Goal: Navigation & Orientation: Find specific page/section

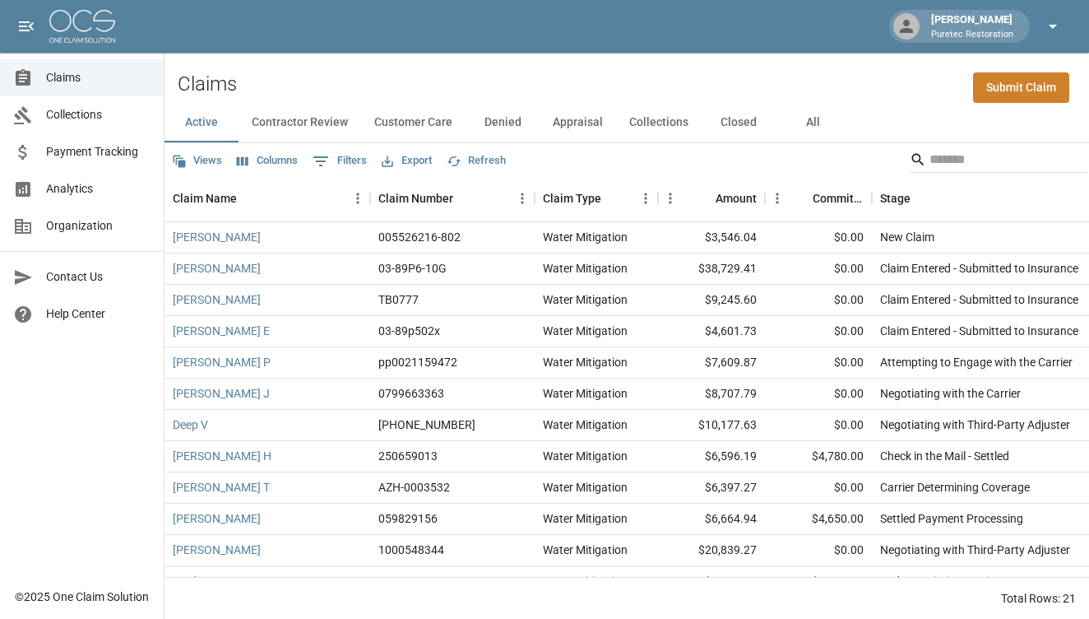
click at [1048, 30] on icon "button" at bounding box center [1053, 26] width 20 height 20
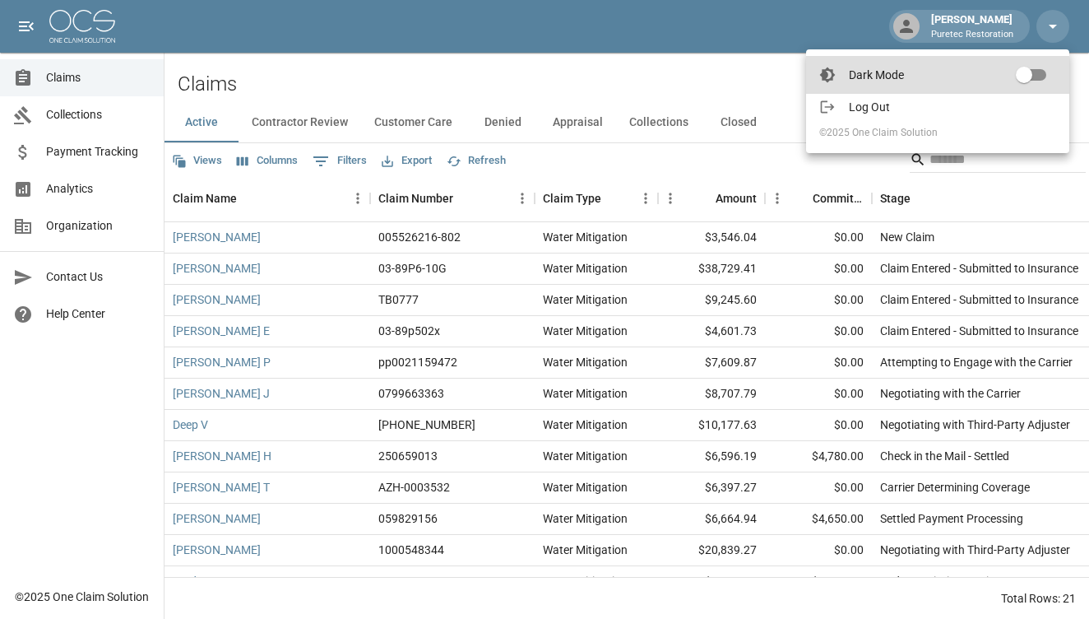
click at [962, 105] on span "Log Out" at bounding box center [952, 107] width 207 height 16
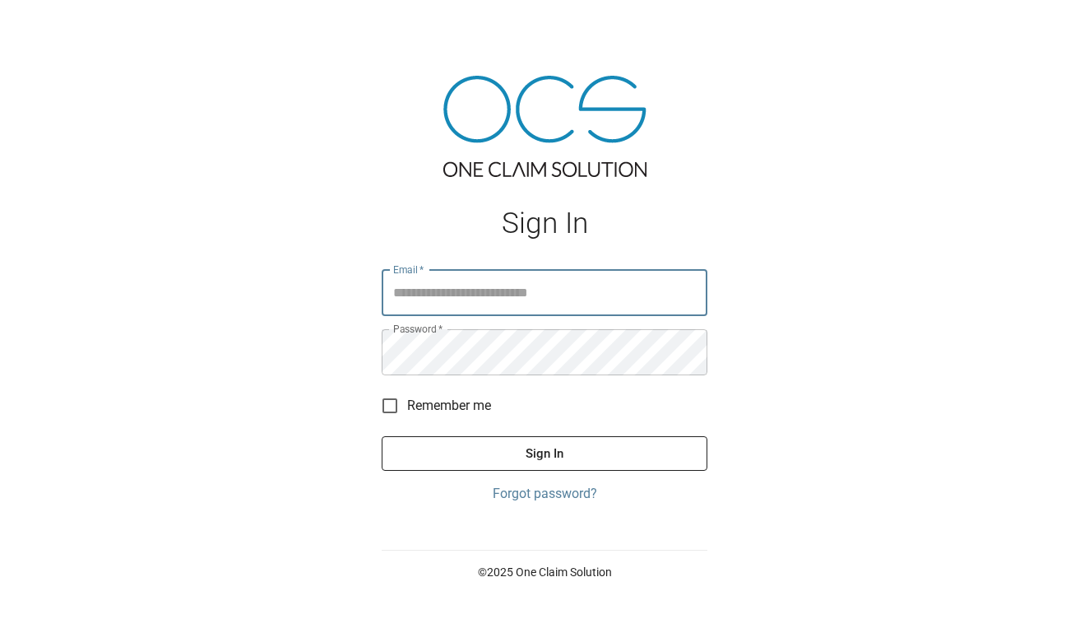
type input "**********"
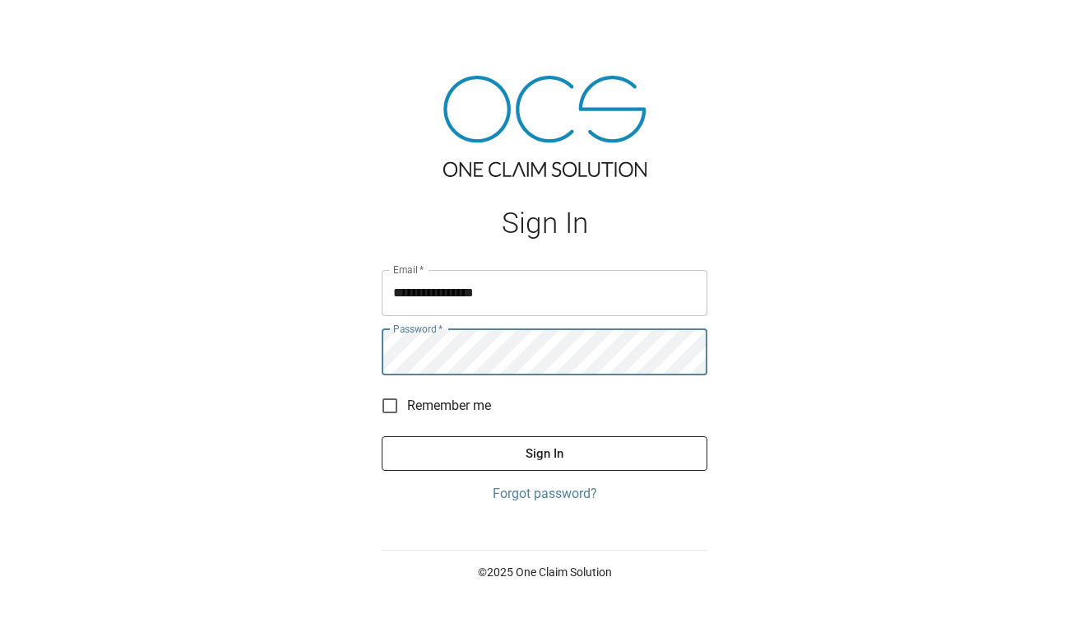
click at [503, 448] on button "Sign In" at bounding box center [545, 453] width 326 height 35
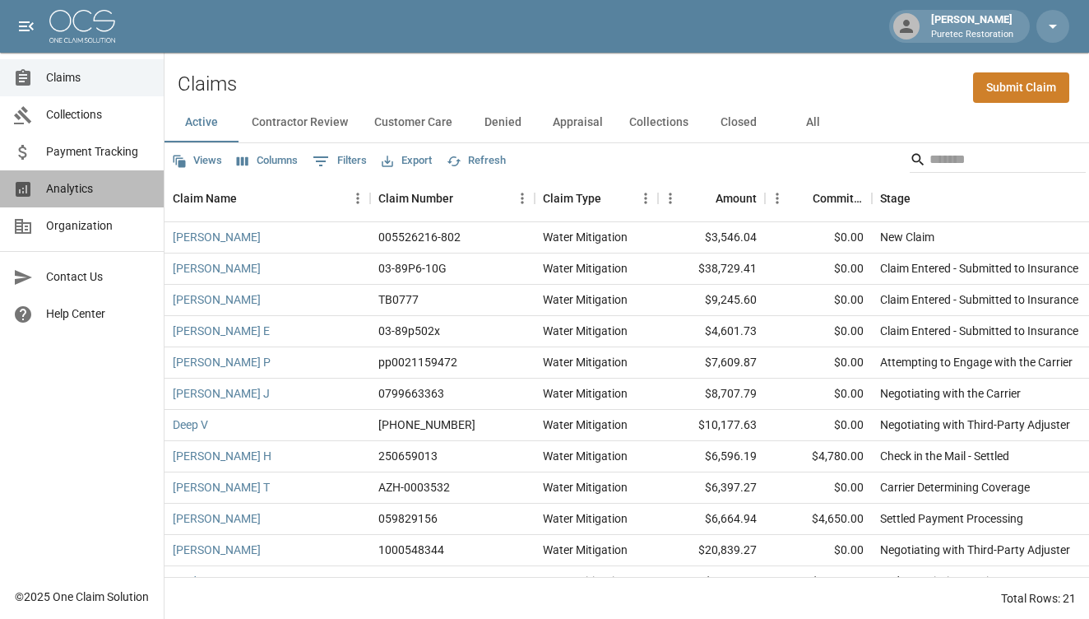
click at [62, 185] on span "Analytics" at bounding box center [98, 188] width 104 height 17
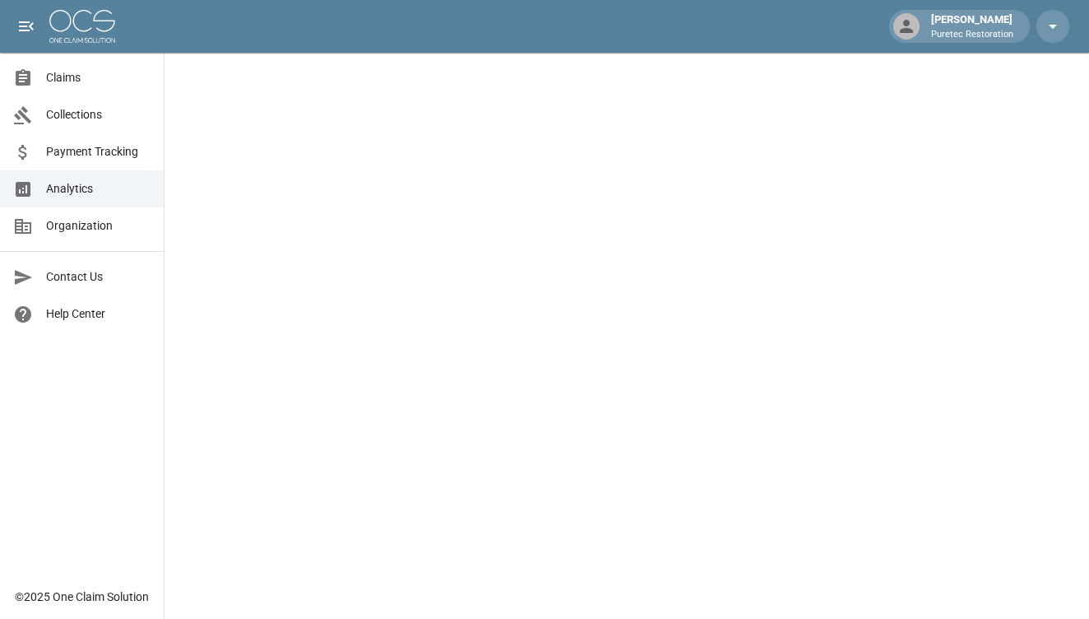
click at [96, 77] on span "Claims" at bounding box center [98, 77] width 104 height 17
